Goal: Task Accomplishment & Management: Manage account settings

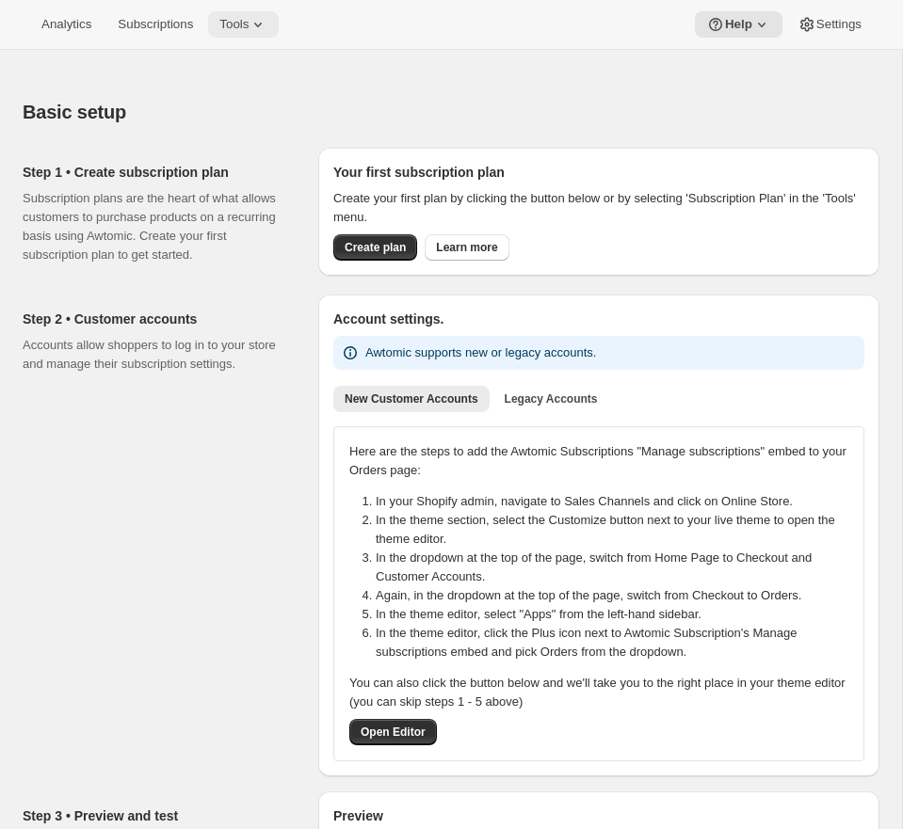
click at [264, 26] on icon at bounding box center [257, 24] width 19 height 19
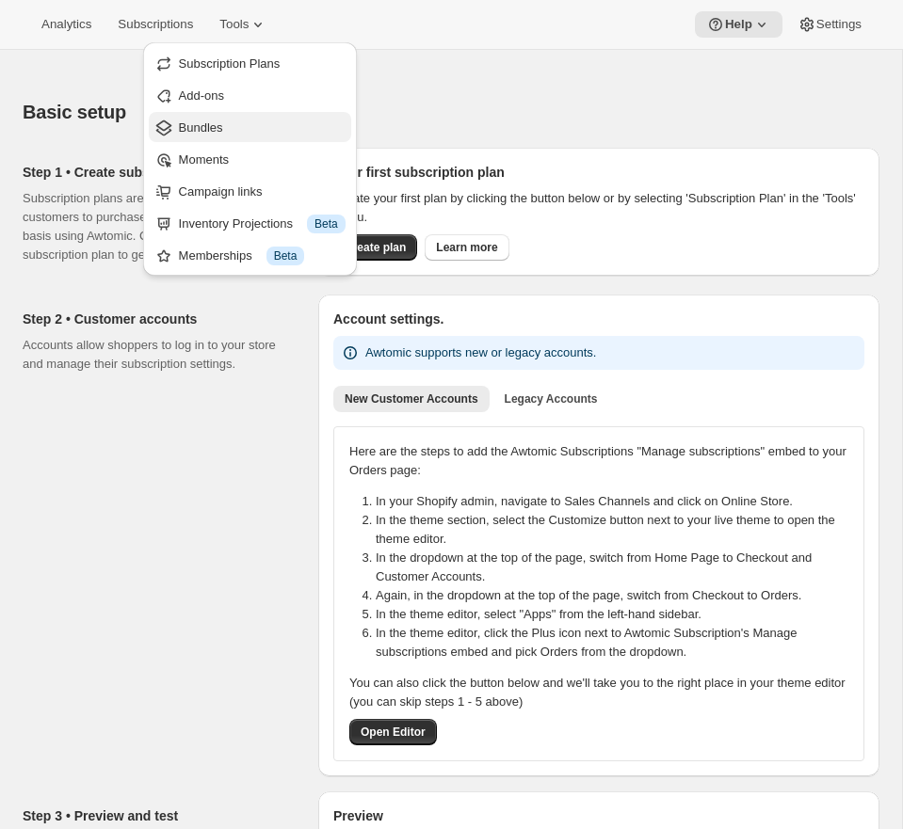
click at [229, 126] on span "Bundles" at bounding box center [262, 128] width 167 height 19
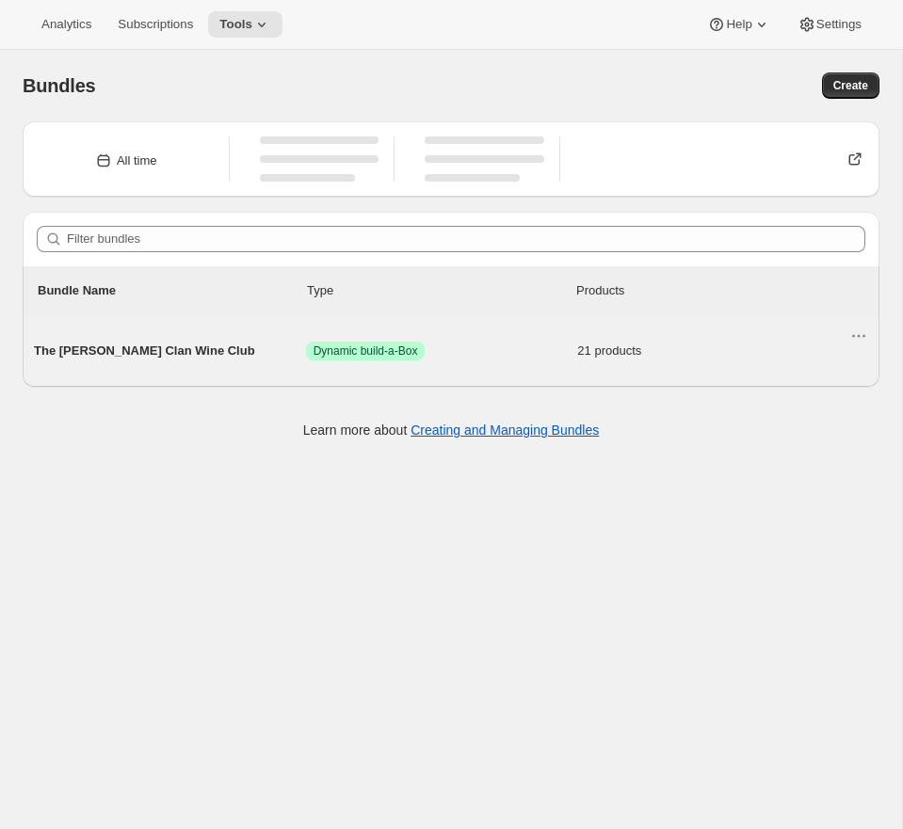
click at [473, 368] on div "The [PERSON_NAME] Clan Wine Club Success Dynamic build-a-Box 21 products" at bounding box center [441, 351] width 815 height 49
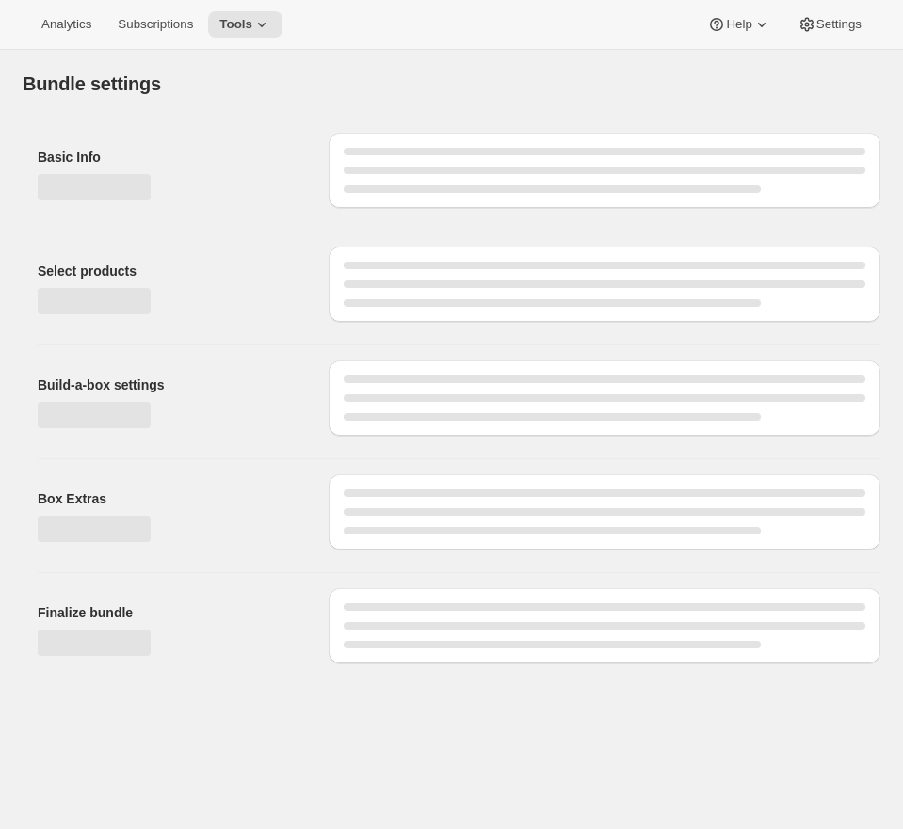
type input "The [PERSON_NAME] Clan Wine Club"
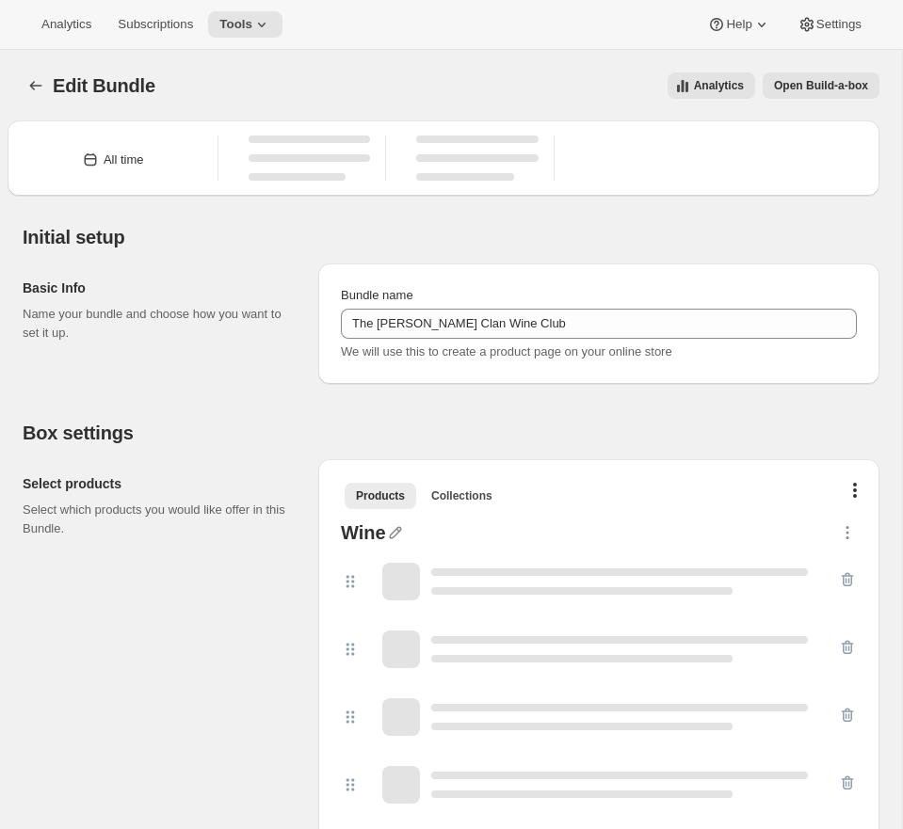
click at [826, 92] on span "Open Build-a-box" at bounding box center [821, 85] width 94 height 15
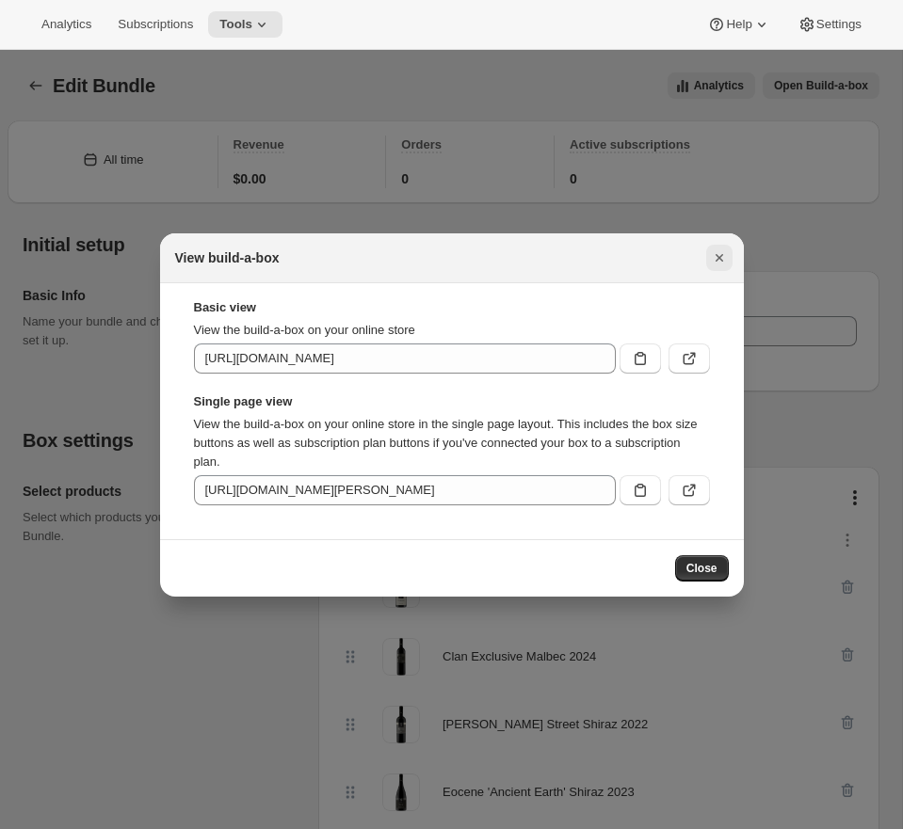
click at [719, 263] on icon "Close" at bounding box center [719, 257] width 19 height 19
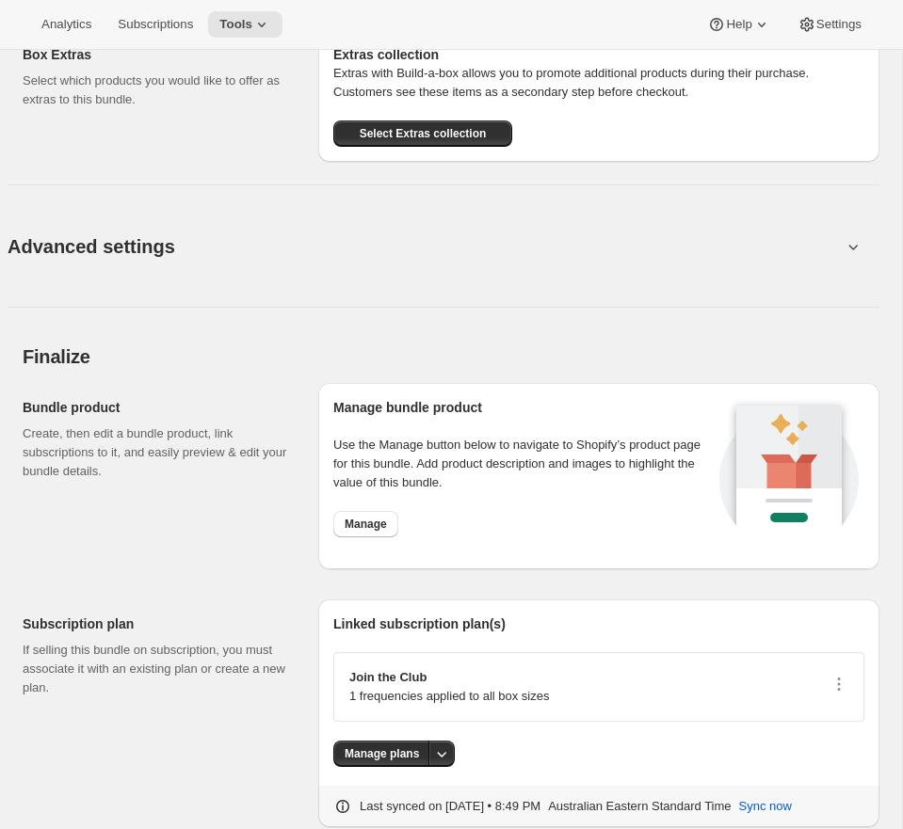
scroll to position [2924, 0]
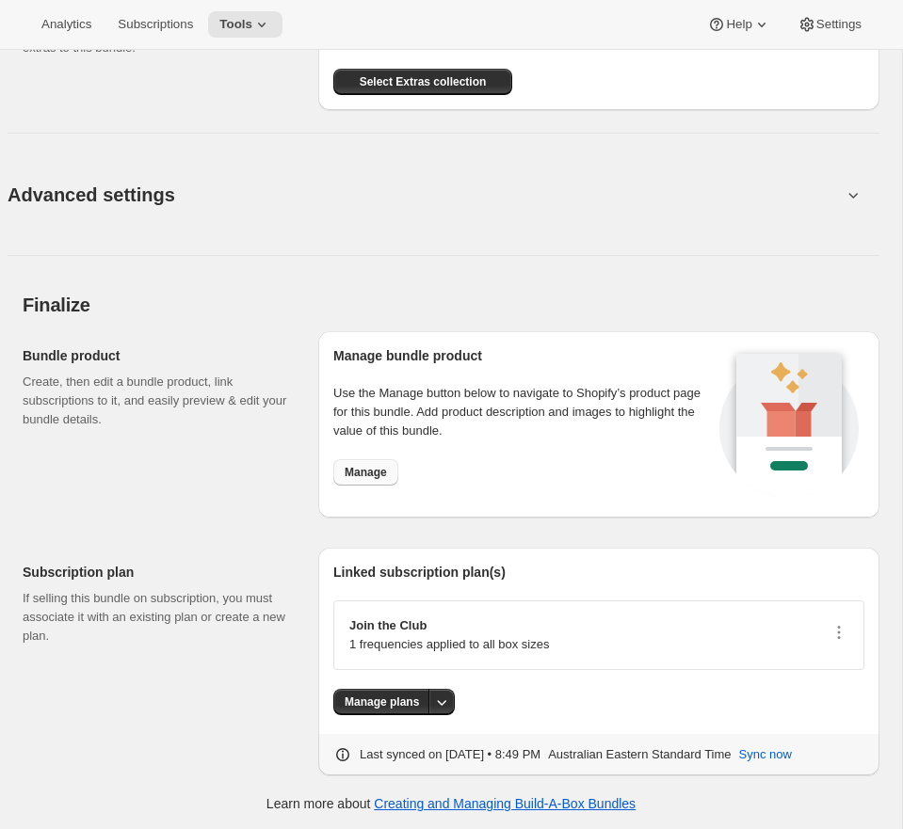
click at [361, 479] on button "Manage" at bounding box center [365, 472] width 65 height 26
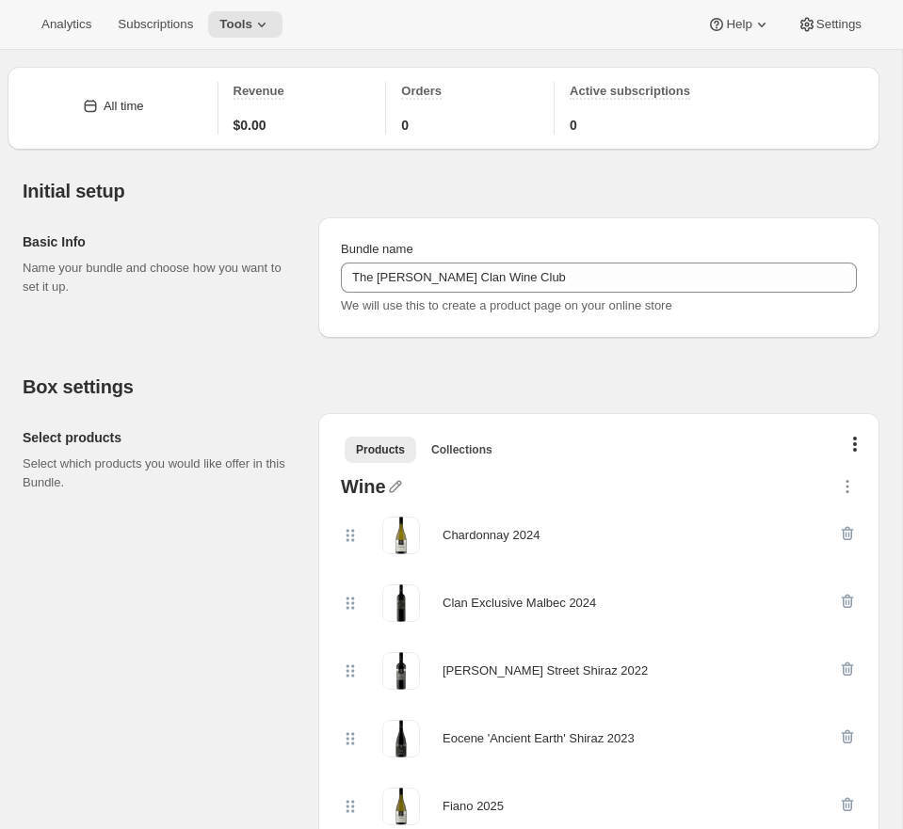
scroll to position [0, 0]
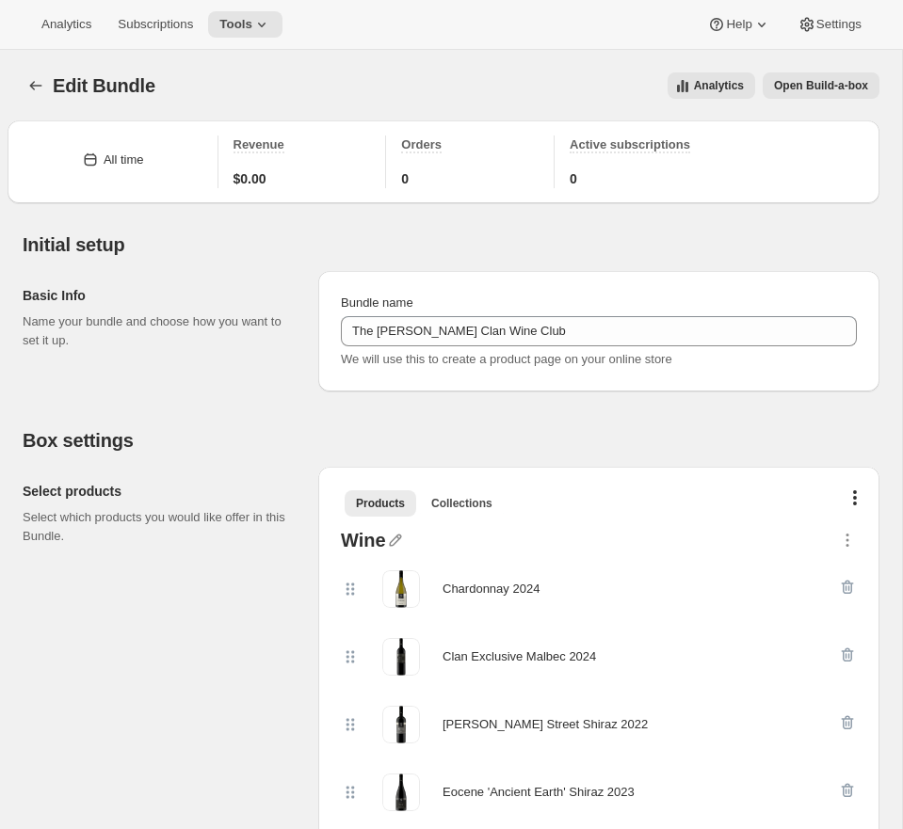
click at [811, 72] on button "Open Build-a-box" at bounding box center [820, 85] width 117 height 26
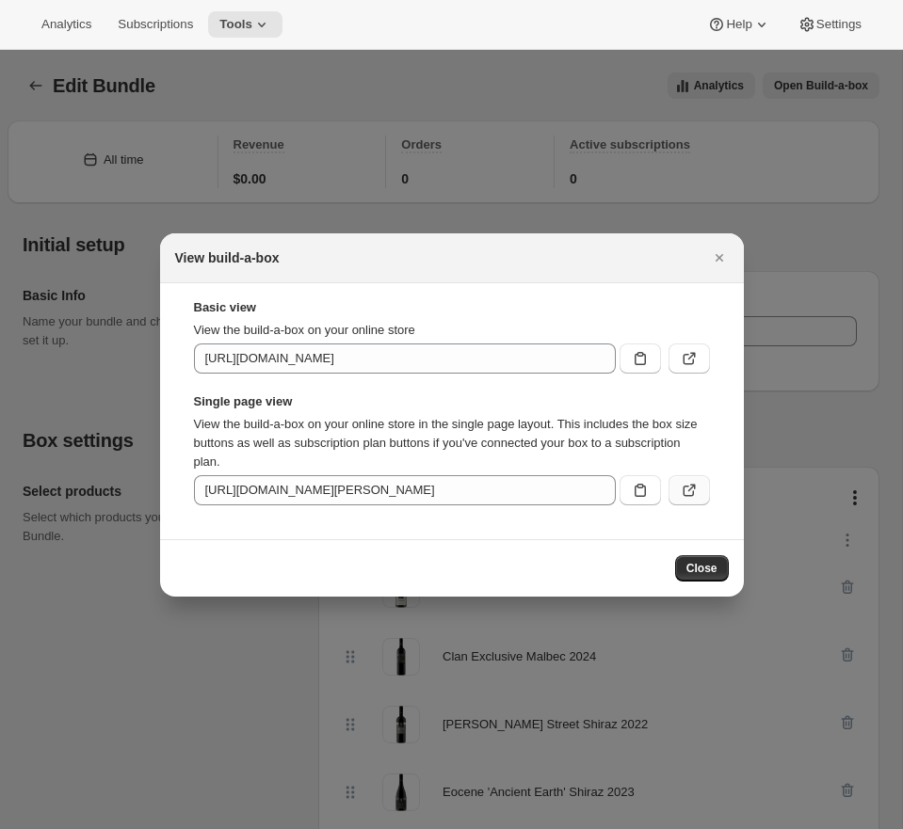
click at [693, 496] on icon ":r3t:" at bounding box center [689, 490] width 19 height 19
